Goal: Task Accomplishment & Management: Manage account settings

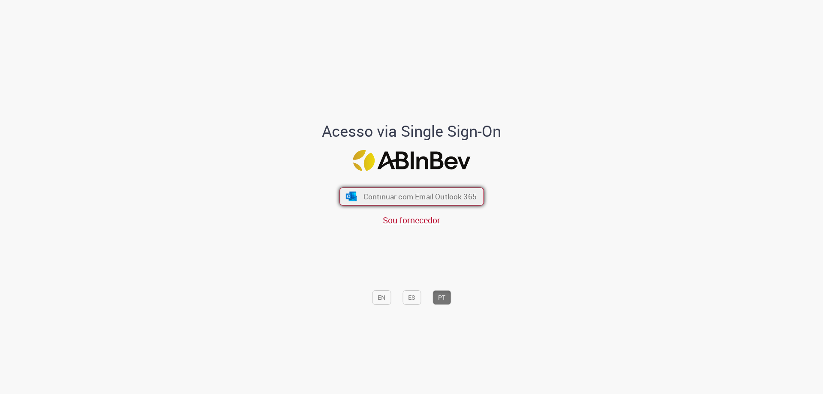
click at [366, 200] on span "Continuar com Email Outlook 365" at bounding box center [419, 197] width 113 height 10
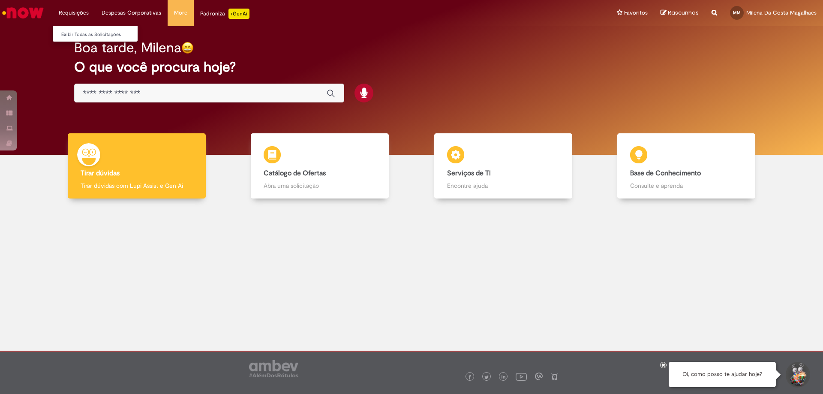
click at [67, 10] on li "Requisições Exibir Todas as Solicitações" at bounding box center [73, 13] width 43 height 26
click at [75, 9] on li "Requisições Exibir Todas as Solicitações" at bounding box center [73, 13] width 43 height 26
click at [91, 35] on link "Exibir Todas as Solicitações" at bounding box center [100, 34] width 94 height 9
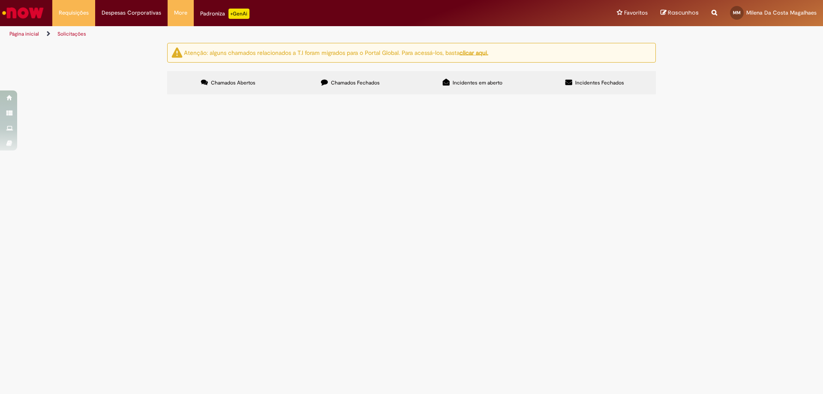
click at [369, 85] on span "Chamados Fechados" at bounding box center [355, 82] width 49 height 7
click at [482, 86] on span "Incidentes em aberto" at bounding box center [477, 82] width 50 height 7
click at [242, 76] on label "Chamados Abertos" at bounding box center [228, 82] width 122 height 23
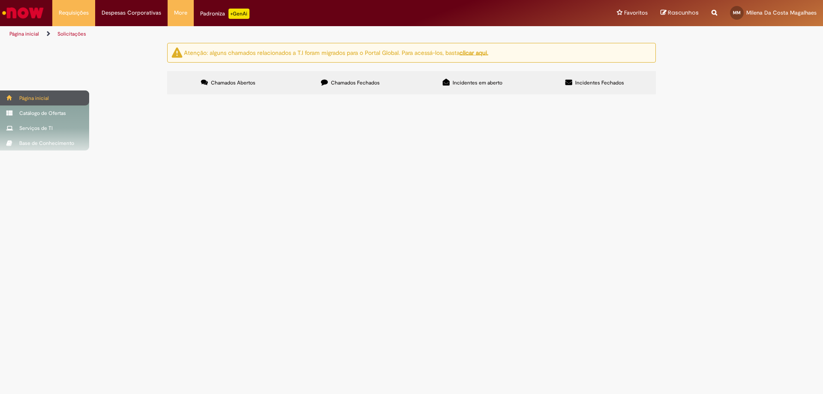
click at [20, 96] on div "Página inicial" at bounding box center [44, 97] width 89 height 15
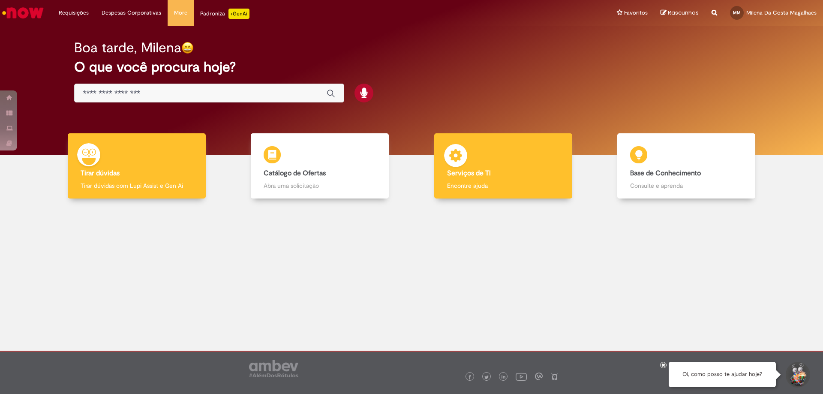
click at [531, 169] on div "Serviços de TI Serviços de TI Encontre ajuda" at bounding box center [503, 166] width 138 height 66
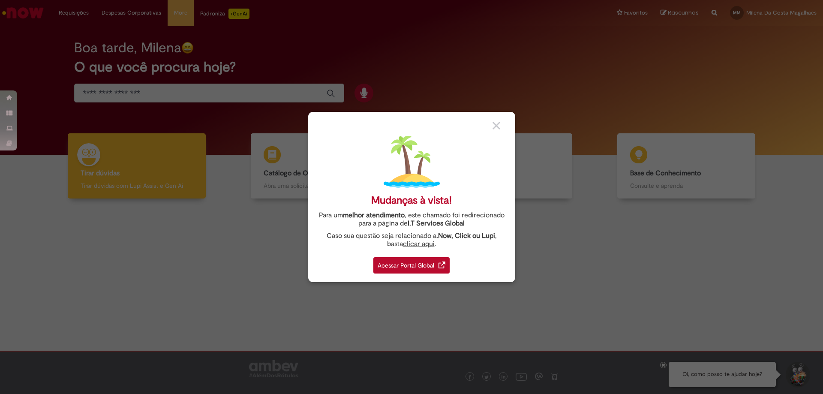
click at [407, 264] on div "Acessar Portal Global" at bounding box center [411, 265] width 76 height 16
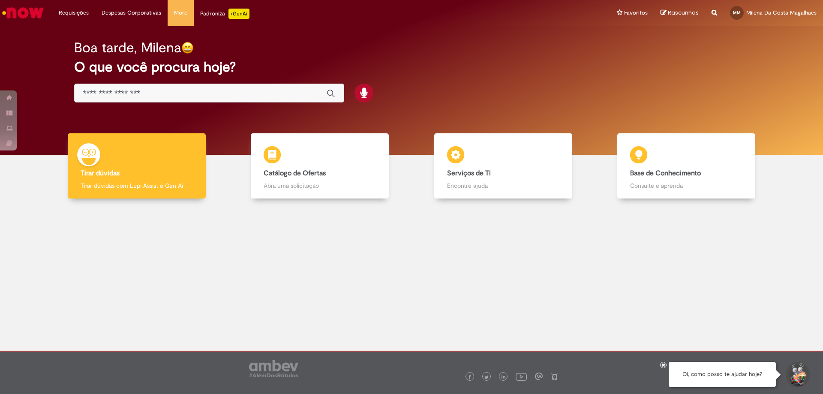
click at [183, 90] on input "Basta digitar aqui" at bounding box center [200, 94] width 235 height 10
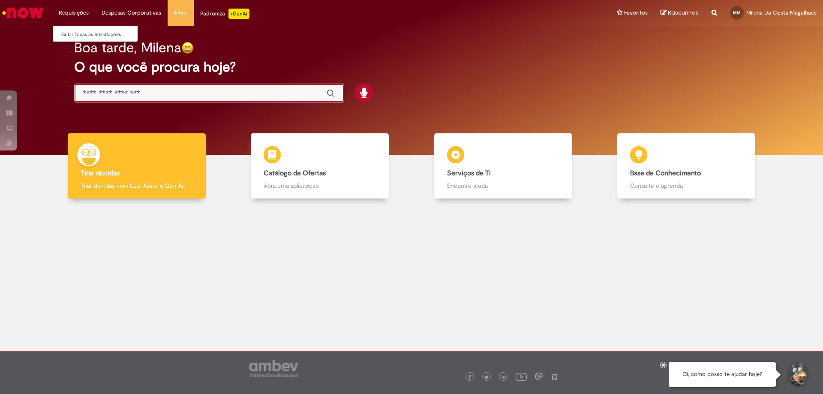
click at [81, 11] on li "Requisições Exibir Todas as Solicitações" at bounding box center [73, 13] width 43 height 26
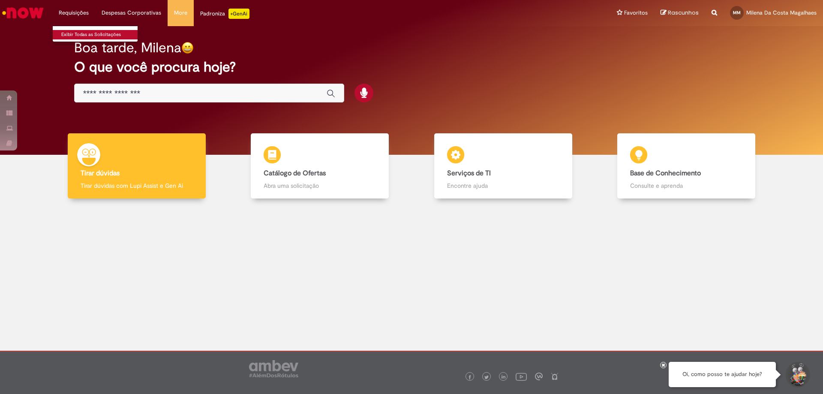
click at [84, 35] on link "Exibir Todas as Solicitações" at bounding box center [100, 34] width 94 height 9
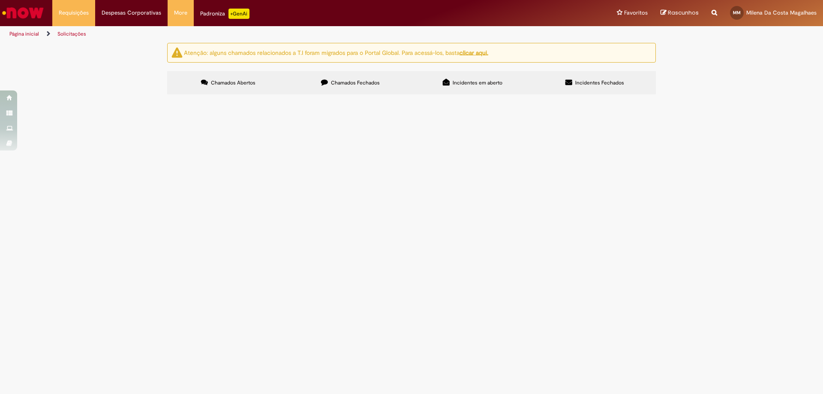
click at [477, 54] on u "clicar aqui." at bounding box center [473, 52] width 29 height 8
